Goal: Information Seeking & Learning: Find specific fact

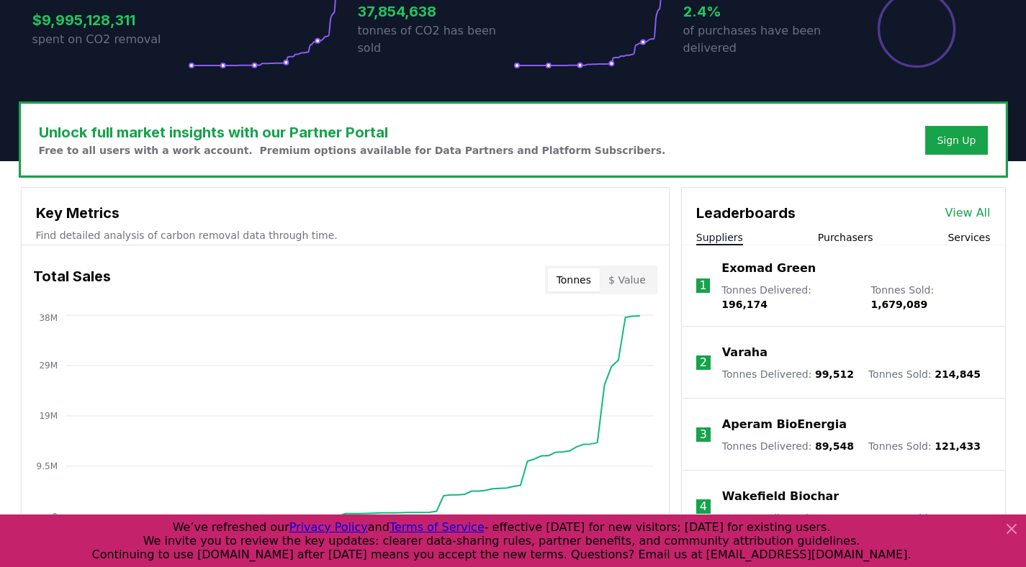
scroll to position [386, 0]
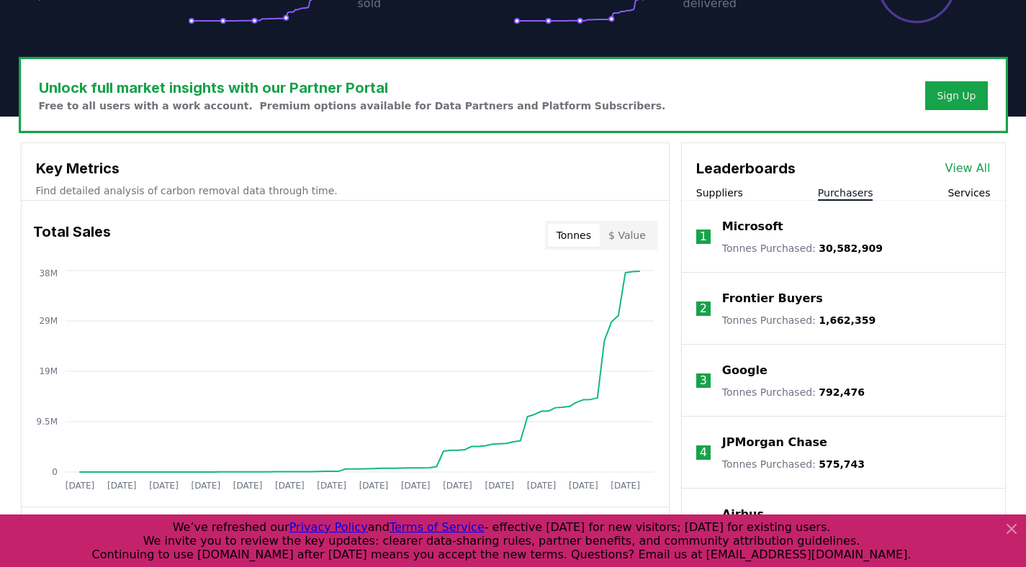
click at [833, 191] on button "Purchasers" at bounding box center [845, 193] width 55 height 14
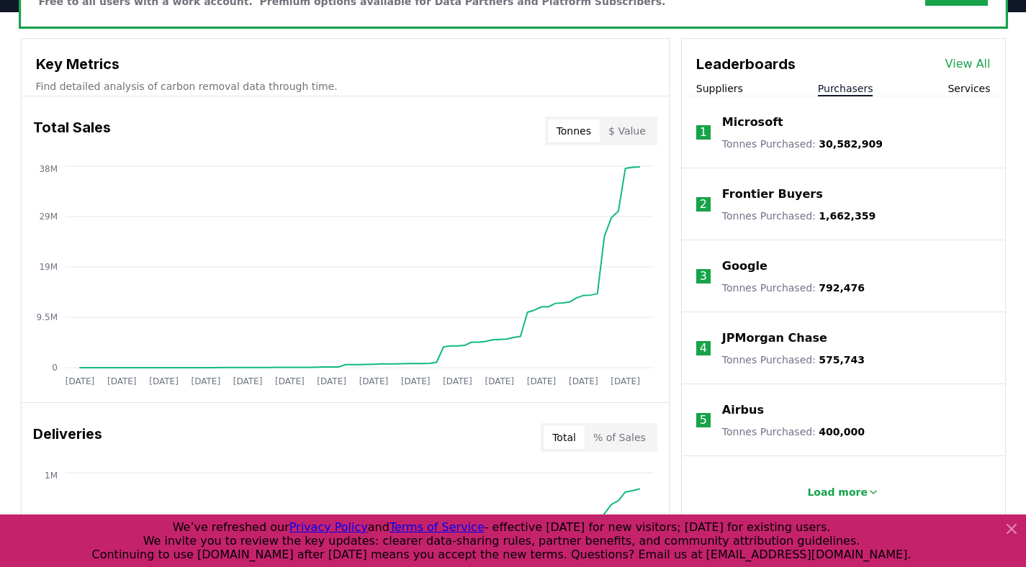
scroll to position [525, 0]
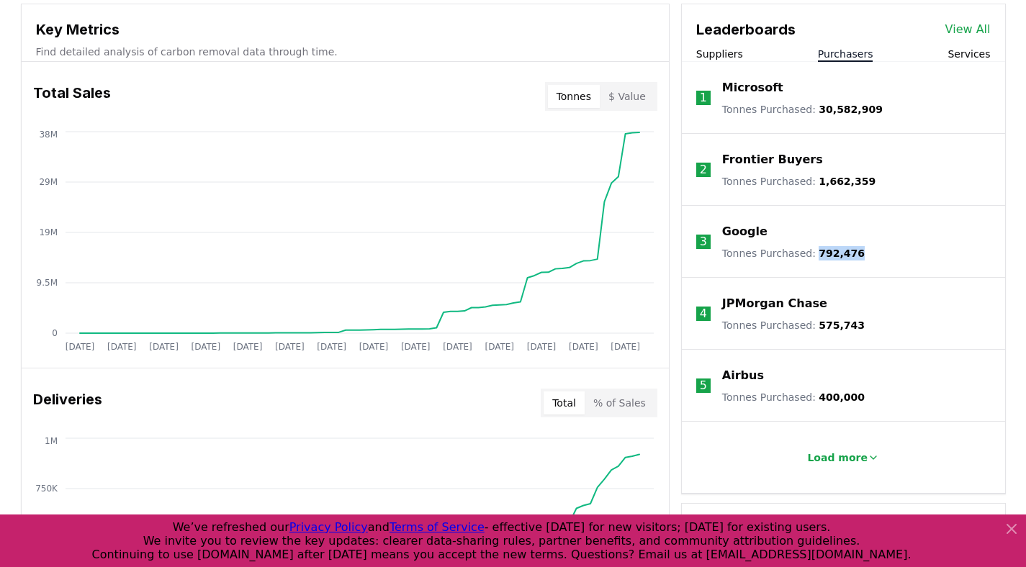
drag, startPoint x: 853, startPoint y: 254, endPoint x: 813, endPoint y: 244, distance: 41.5
click at [813, 245] on div "Google Tonnes Purchased : 792,476" at bounding box center [793, 241] width 143 height 37
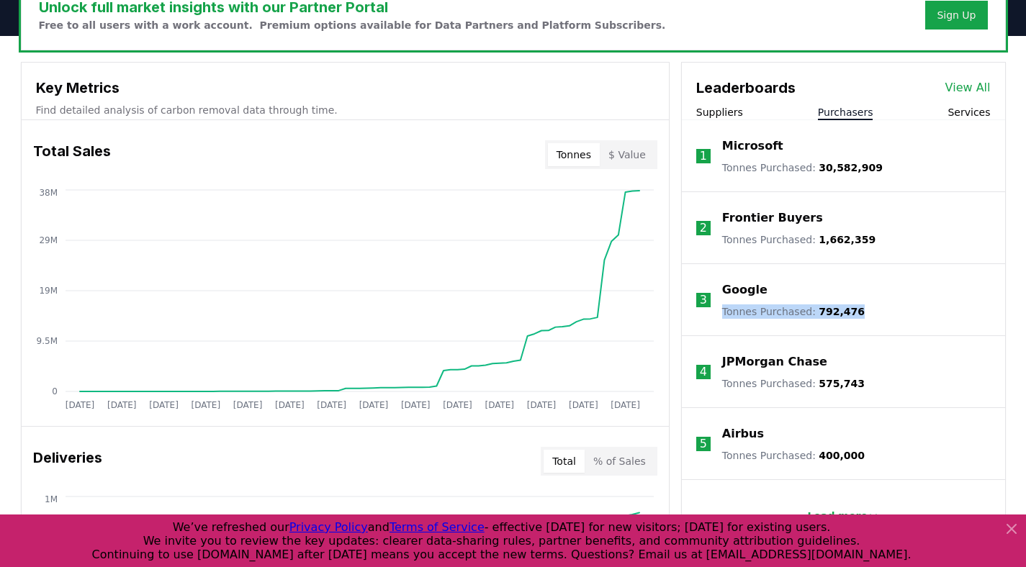
scroll to position [469, 0]
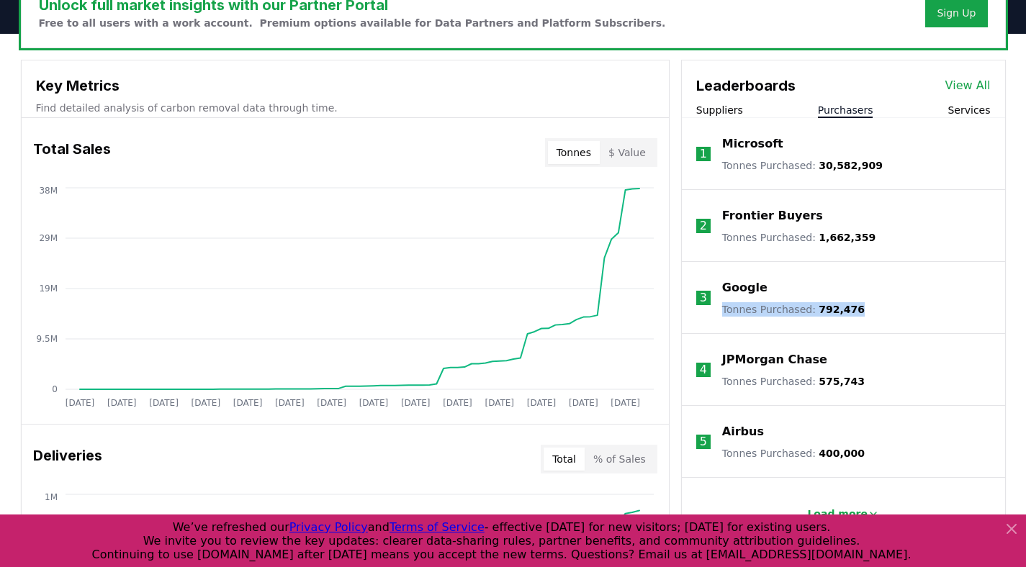
click at [730, 286] on p "Google" at bounding box center [744, 287] width 45 height 17
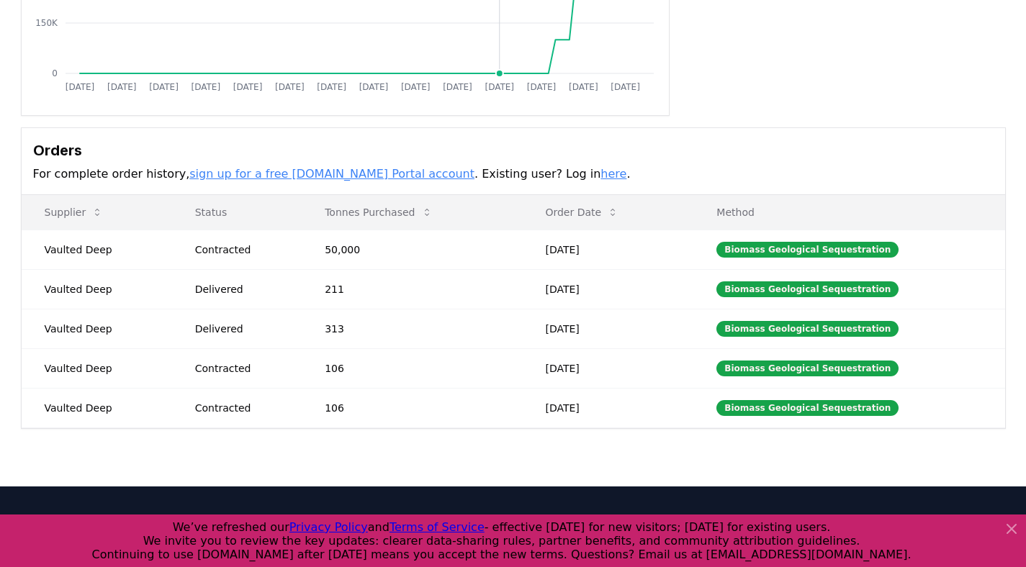
scroll to position [330, 0]
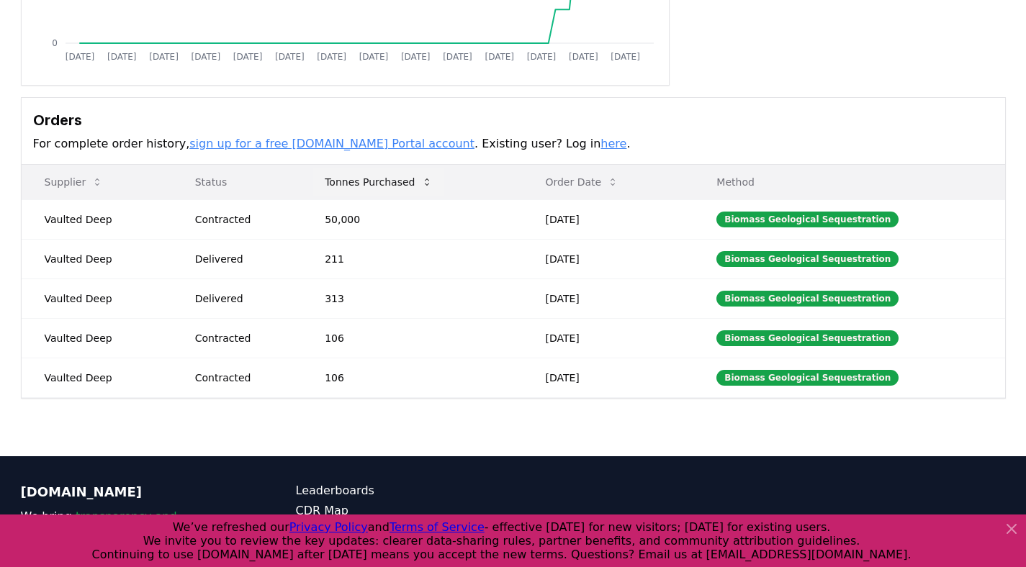
click at [416, 179] on button "Tonnes Purchased" at bounding box center [378, 182] width 130 height 29
click at [428, 181] on icon at bounding box center [427, 182] width 12 height 12
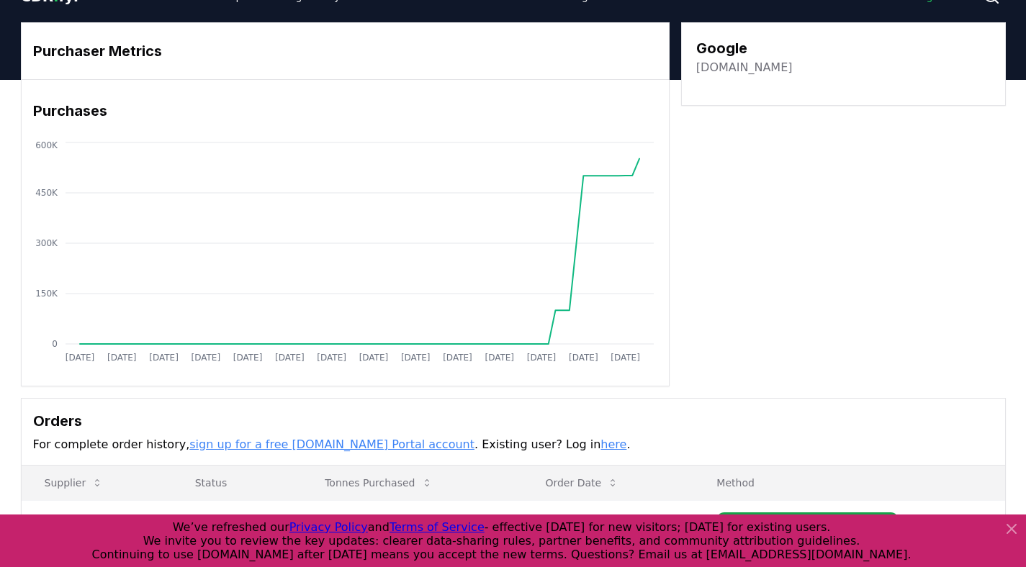
scroll to position [37, 0]
